Goal: Transaction & Acquisition: Purchase product/service

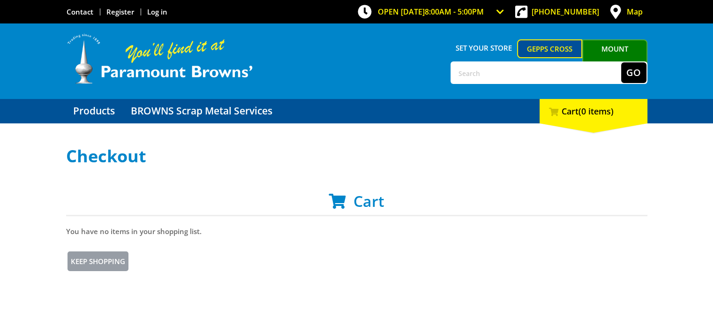
click at [478, 72] on input "text" at bounding box center [536, 72] width 170 height 21
type input "post"
click at [621, 62] on button "Go" at bounding box center [633, 72] width 25 height 21
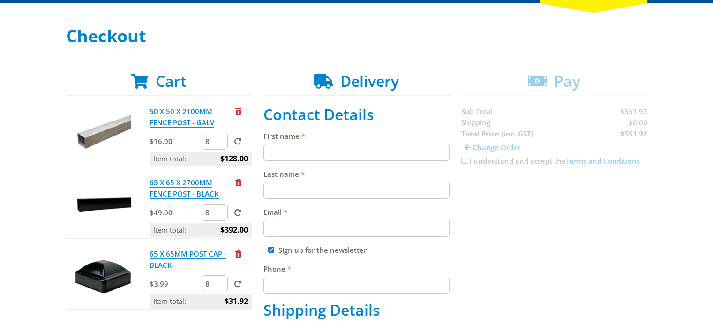
scroll to position [122, 0]
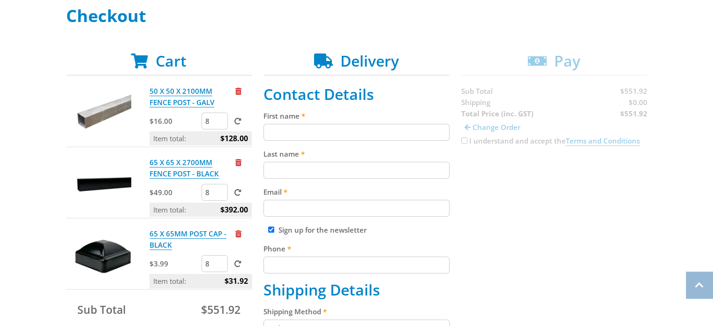
scroll to position [154, 0]
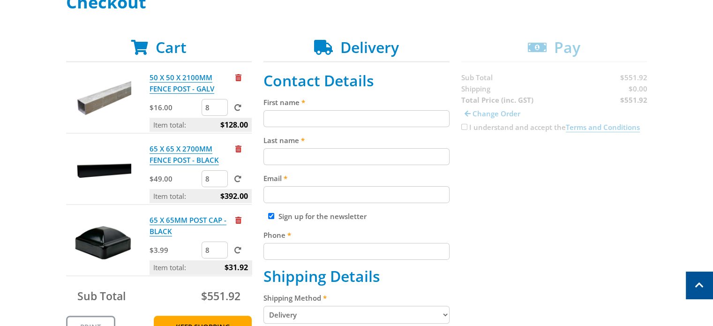
click at [0, 129] on div "Select your Delivery Method Personal Pick up Available in 5 days Courier Pick u…" at bounding box center [356, 315] width 713 height 645
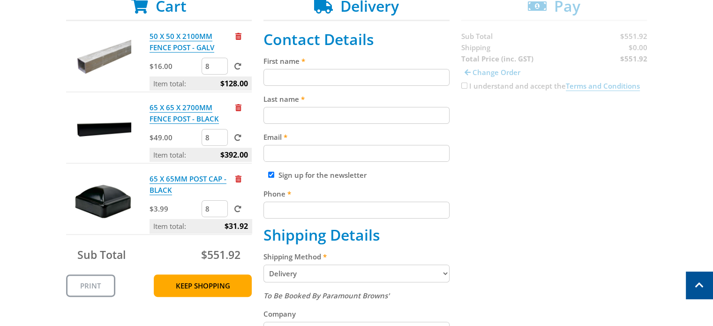
click at [0, 138] on div "Select your Delivery Method Personal Pick up Available in 5 days Courier Pick u…" at bounding box center [356, 274] width 713 height 645
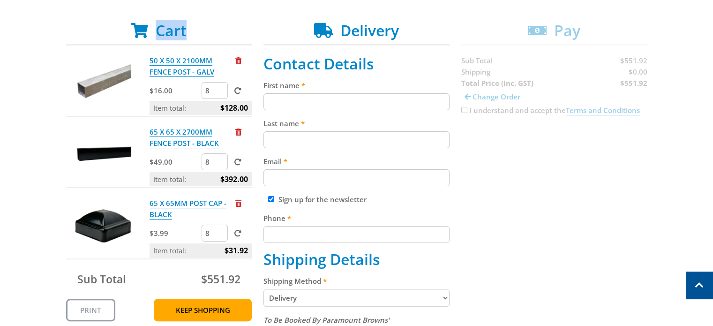
scroll to position [171, 0]
click at [309, 95] on input "First name" at bounding box center [356, 101] width 186 height 17
click at [288, 293] on select "Pickup from Gepps Cross Delivery" at bounding box center [356, 298] width 186 height 18
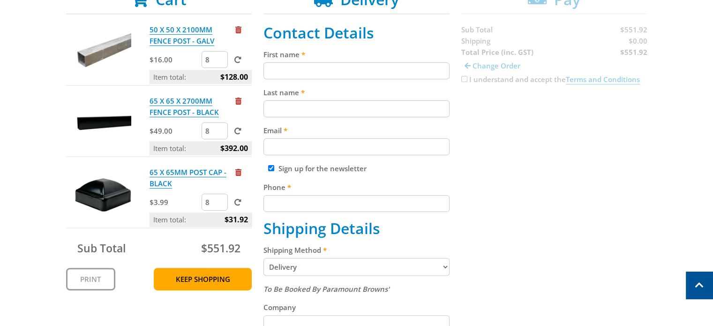
click at [291, 266] on select "Pickup from Gepps Cross Delivery" at bounding box center [356, 267] width 186 height 18
select select "Pickup"
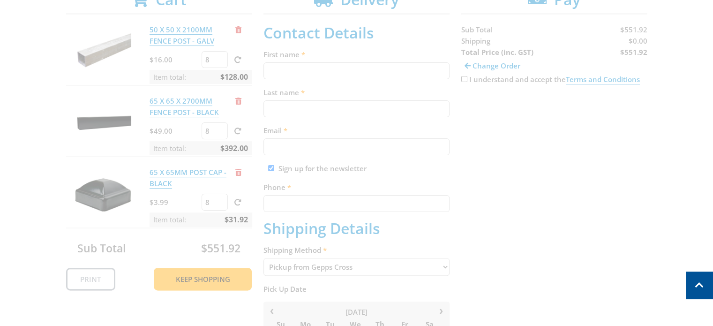
click at [566, 235] on div "Cart 50 X 50 X 2100MM FENCE POST - GALV $16.00 8 Item total: $128.00 65 X 65 X …" at bounding box center [356, 277] width 581 height 572
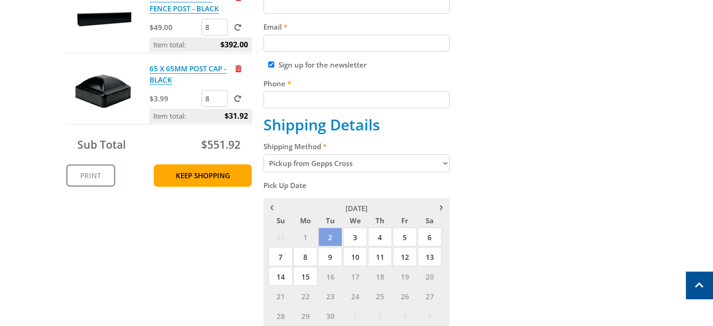
scroll to position [312, 0]
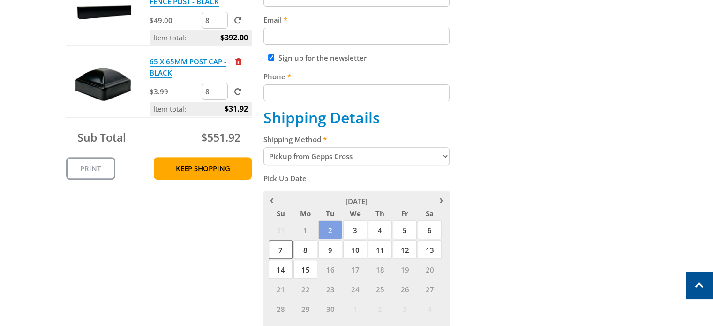
click at [277, 249] on span "7" at bounding box center [281, 249] width 24 height 19
click at [468, 251] on div "Cart 50 X 50 X 2100MM FENCE POST - GALV $16.00 8 Item total: $128.00 65 X 65 X …" at bounding box center [356, 166] width 581 height 572
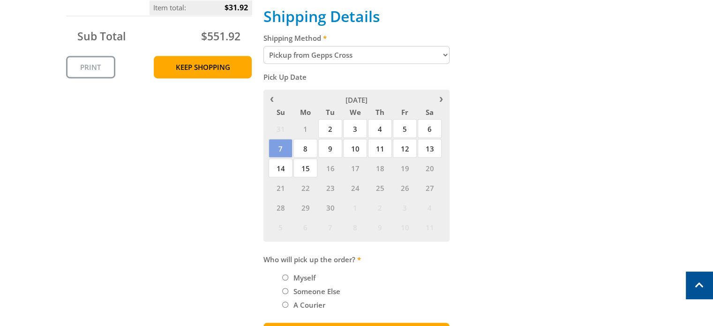
scroll to position [426, 0]
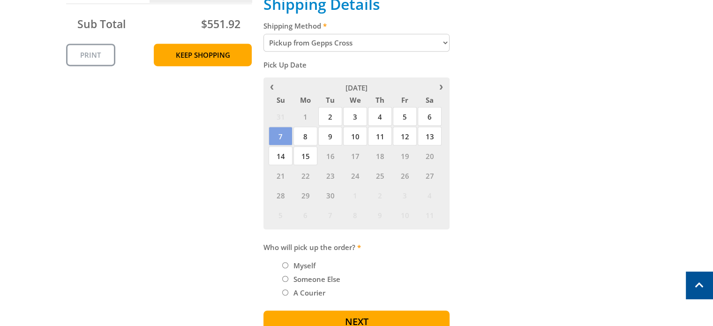
click at [306, 260] on label "Myself" at bounding box center [304, 265] width 29 height 16
click at [288, 262] on input "Myself" at bounding box center [285, 265] width 6 height 6
radio input "true"
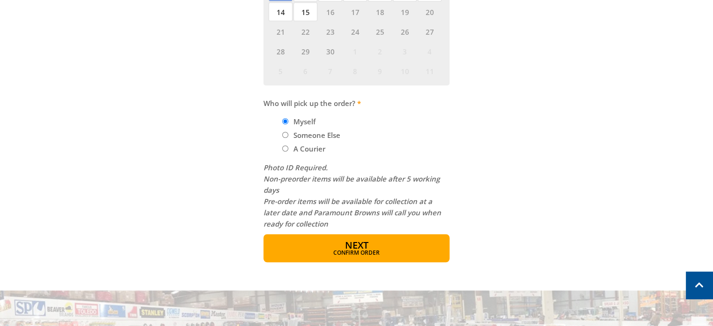
scroll to position [570, 0]
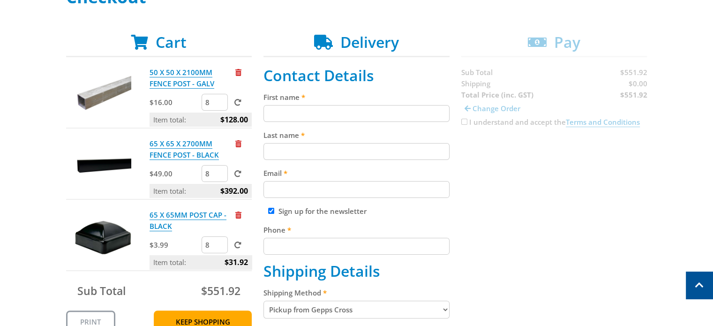
scroll to position [159, 0]
click at [382, 114] on input "First name" at bounding box center [356, 113] width 186 height 17
type input "Kazzira"
type input "Paxtyn"
type input "kazzirapaxtyn@hotmail.com"
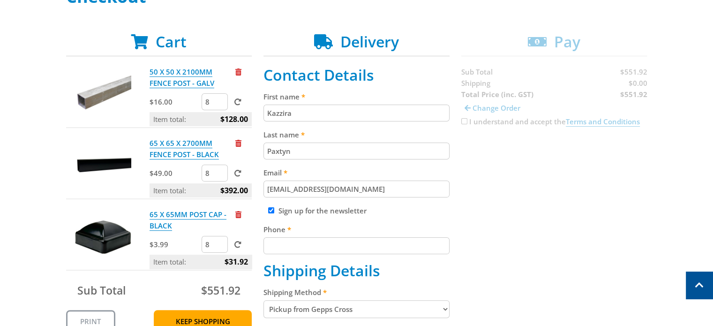
type input "0436300932"
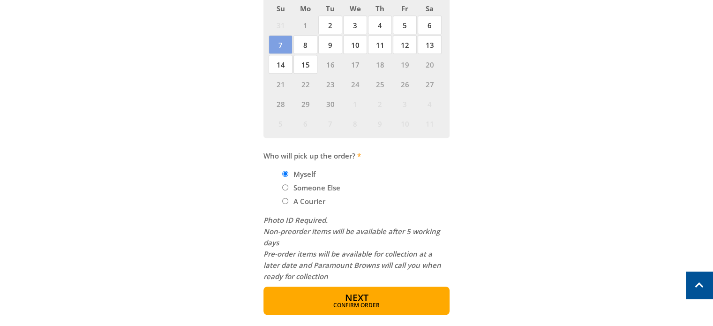
scroll to position [596, 0]
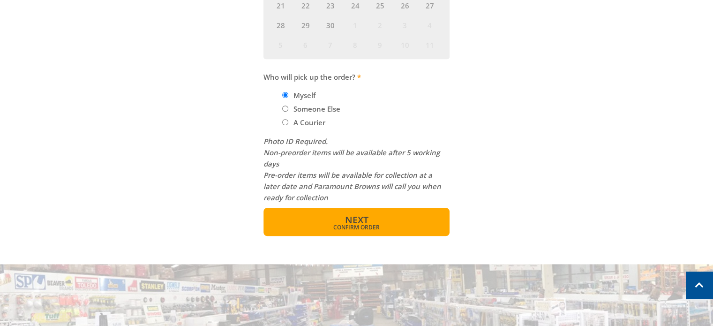
click at [383, 215] on button "Next Confirm order" at bounding box center [356, 222] width 186 height 28
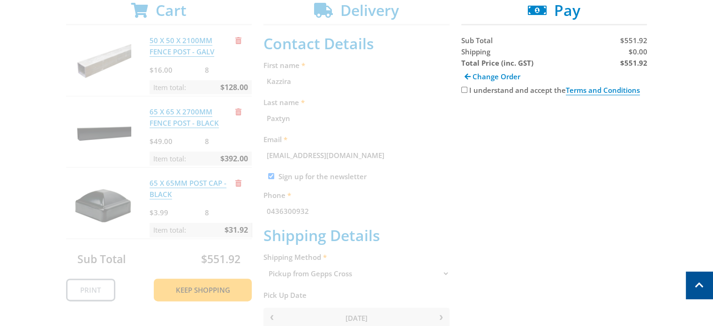
scroll to position [190, 0]
click at [526, 169] on div "Cart 50 X 50 X 2100MM FENCE POST - GALV $16.00 8 Item total: $128.00 65 X 65 X …" at bounding box center [356, 319] width 581 height 635
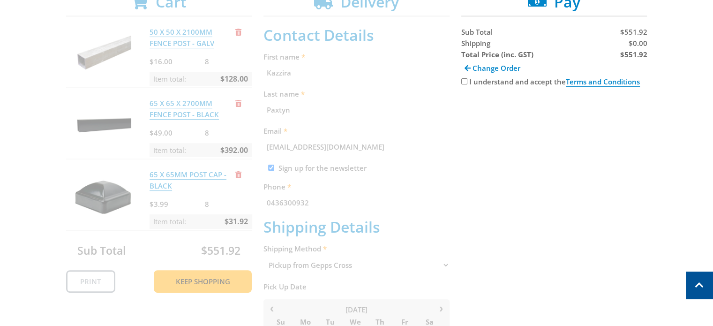
click at [527, 82] on label "I understand and accept the Terms and Conditions" at bounding box center [554, 82] width 171 height 10
click at [467, 82] on input "I understand and accept the Terms and Conditions" at bounding box center [464, 81] width 6 height 6
checkbox input "true"
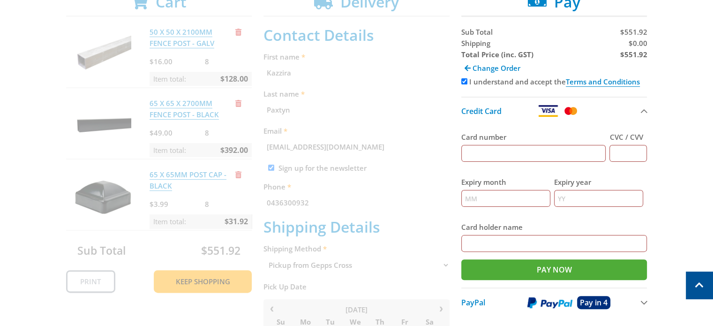
scroll to position [250, 0]
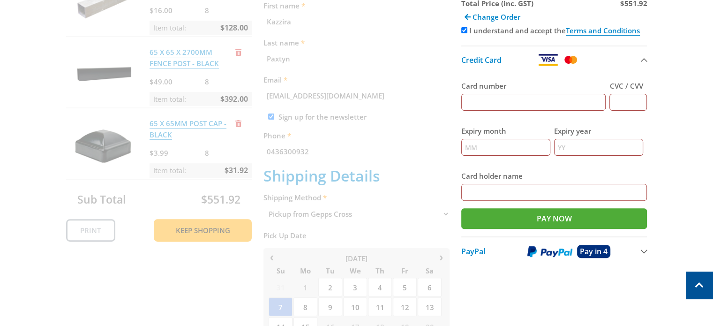
click at [515, 112] on div "Card number" at bounding box center [533, 95] width 145 height 45
click at [514, 103] on input "Card number" at bounding box center [533, 102] width 145 height 17
type input "4622393001731065"
type input "994"
type input "02"
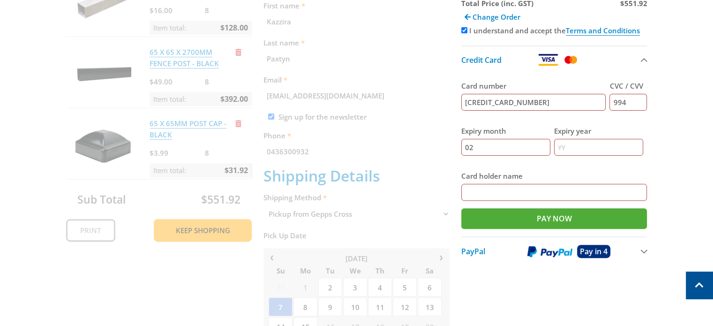
type input "2027"
type input "Kazzira Paxtyn"
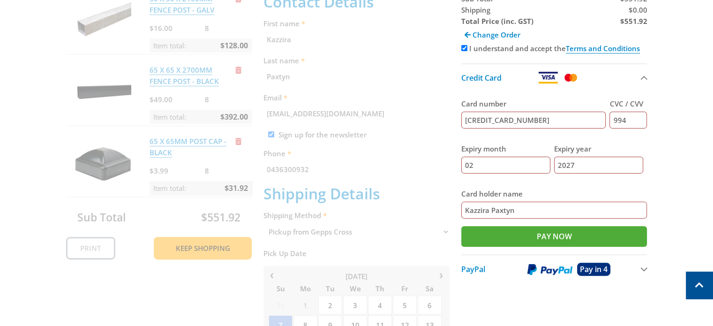
scroll to position [234, 0]
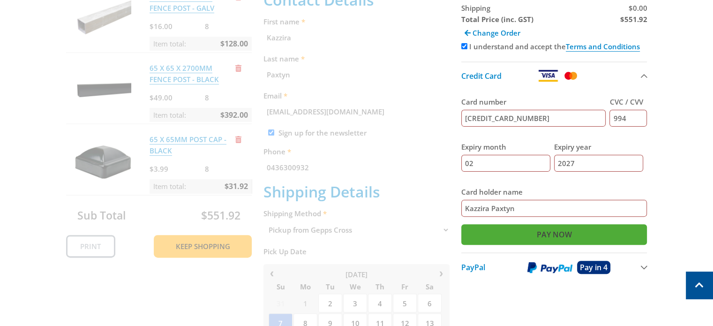
click at [544, 234] on input "Pay Now" at bounding box center [554, 234] width 186 height 21
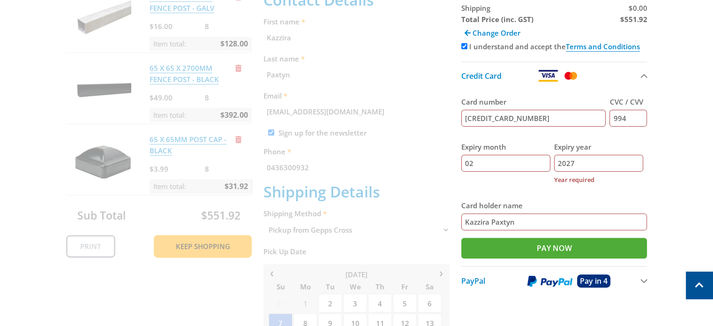
click at [589, 157] on input "2027" at bounding box center [598, 163] width 89 height 17
click at [561, 161] on input "2027" at bounding box center [598, 163] width 89 height 17
click at [566, 162] on input "2027" at bounding box center [598, 163] width 89 height 17
click at [576, 175] on label "Year required" at bounding box center [598, 179] width 89 height 11
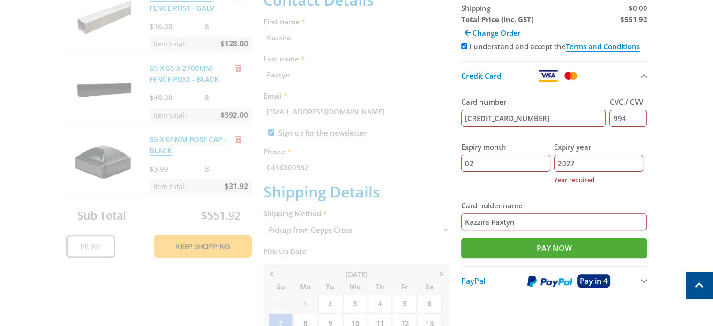
click at [576, 172] on input "2027" at bounding box center [598, 163] width 89 height 17
click at [556, 190] on div "Expiry year 2027 Year required" at bounding box center [598, 163] width 89 height 59
click at [520, 152] on div "Expiry month 02" at bounding box center [505, 156] width 89 height 30
click at [518, 159] on input "02" at bounding box center [505, 163] width 89 height 17
drag, startPoint x: 567, startPoint y: 161, endPoint x: 525, endPoint y: 160, distance: 41.7
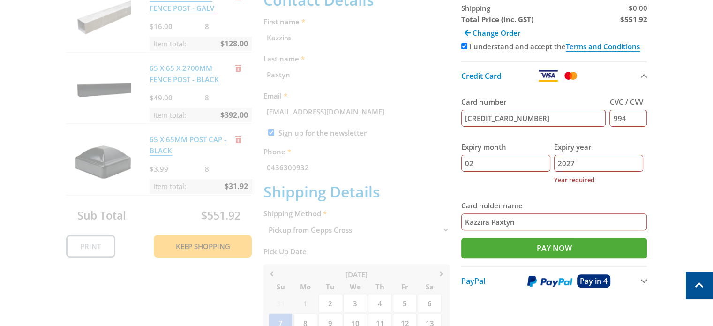
click at [525, 160] on div "Expiry month 02 Expiry year 2027 Year required" at bounding box center [554, 163] width 186 height 59
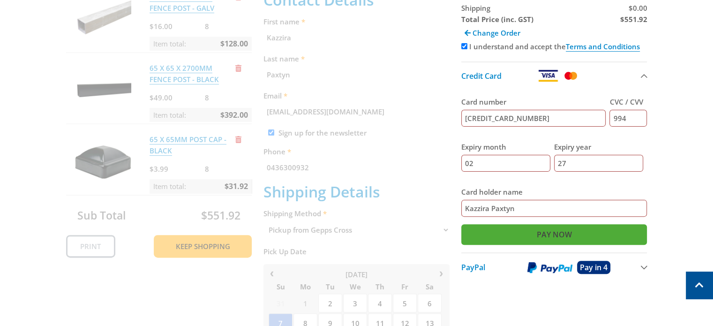
type input "27"
click at [527, 231] on input "Pay Now" at bounding box center [554, 234] width 186 height 21
type input "Paying..."
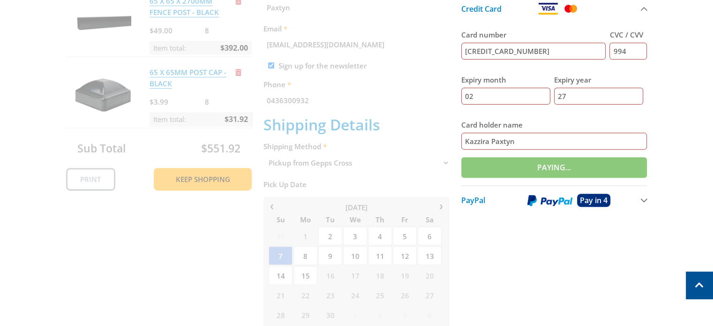
scroll to position [304, 0]
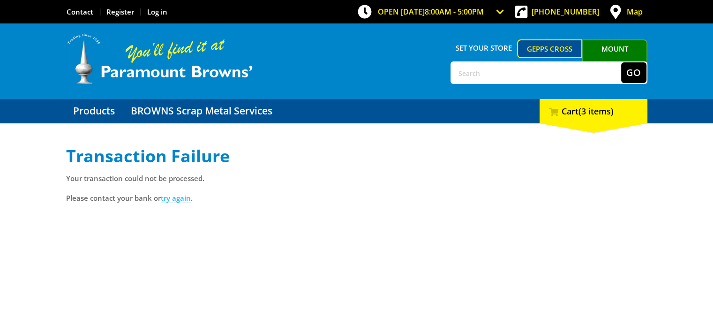
click at [178, 199] on link "try again" at bounding box center [176, 198] width 30 height 10
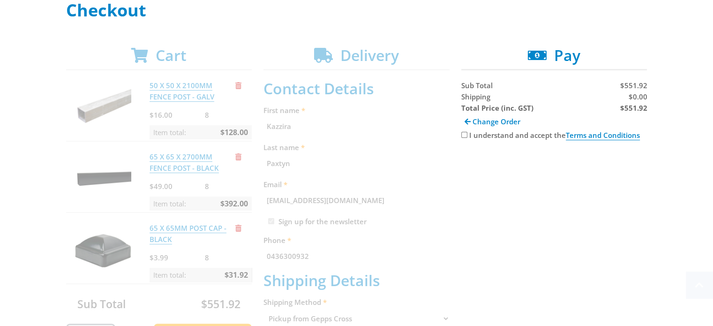
scroll to position [148, 0]
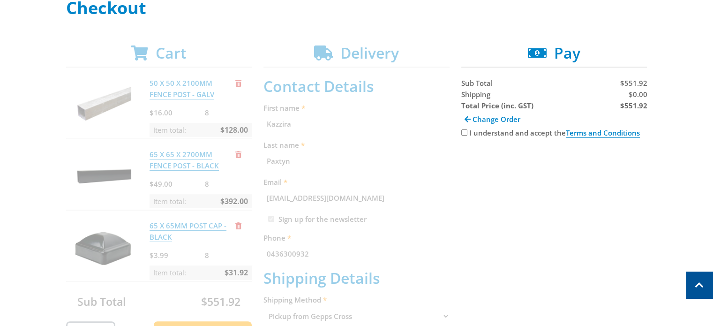
click at [481, 131] on label "I understand and accept the Terms and Conditions" at bounding box center [554, 132] width 171 height 9
click at [467, 131] on input "I understand and accept the Terms and Conditions" at bounding box center [464, 132] width 6 height 6
checkbox input "true"
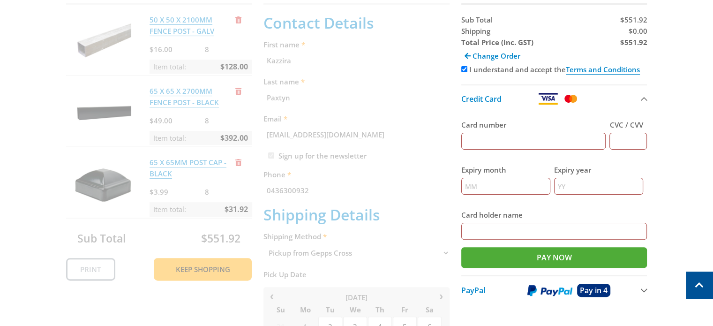
scroll to position [212, 0]
click at [571, 288] on img at bounding box center [549, 290] width 45 height 12
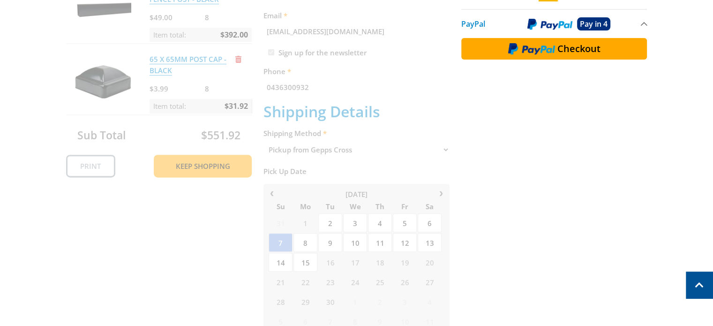
scroll to position [320, 0]
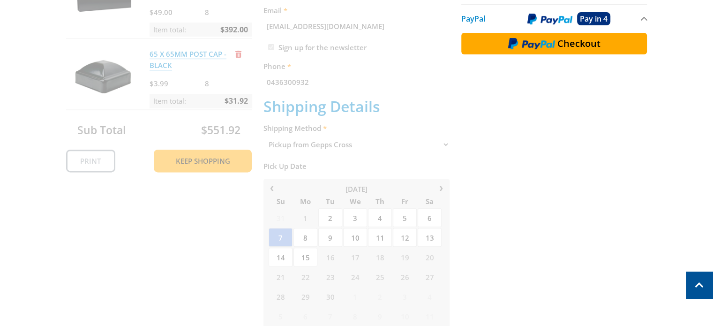
click at [573, 42] on span "Checkout" at bounding box center [578, 43] width 43 height 9
